Goal: Information Seeking & Learning: Learn about a topic

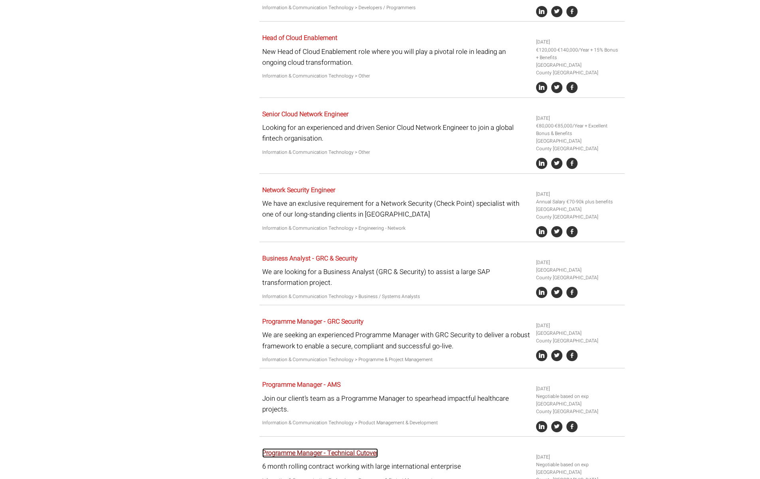
scroll to position [1348, 0]
